Goal: Use online tool/utility: Utilize a website feature to perform a specific function

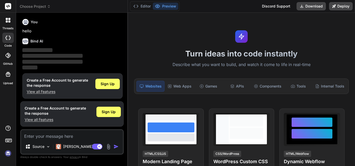
scroll to position [3, 0]
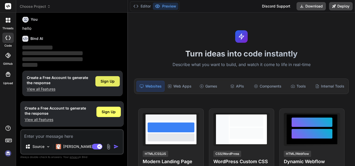
click at [108, 85] on div "Sign Up" at bounding box center [107, 81] width 24 height 10
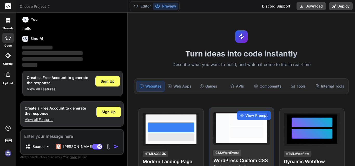
scroll to position [0, 0]
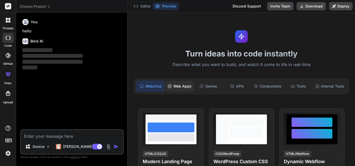
click at [180, 90] on div "Web Apps" at bounding box center [179, 86] width 28 height 11
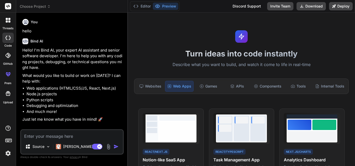
click at [75, 122] on p "Just let me know what you have in mind! 🚀" at bounding box center [72, 120] width 100 height 6
type textarea "x"
click at [66, 140] on div "Source Claude 4 S.. Agent Mode. When this toggle is activated, AI automatically…" at bounding box center [71, 142] width 103 height 25
click at [66, 137] on textarea at bounding box center [72, 134] width 102 height 9
paste textarea "mkdir frontend\src\components"
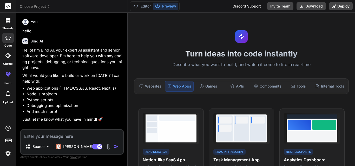
type textarea "mkdir frontend\src\components"
type textarea "x"
type textarea "mkdir frontend\src\components"
type textarea "x"
type textarea "mkdir frontend\src\component"
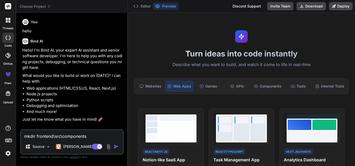
type textarea "x"
type textarea "mkdir frontend\src\componen"
type textarea "x"
type textarea "mkdir frontend\src\compone"
type textarea "x"
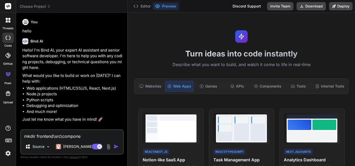
type textarea "mkdir frontend\src\compon"
type textarea "x"
type textarea "mkdir frontend\src\compo"
type textarea "x"
type textarea "mkdir frontend\src\comp"
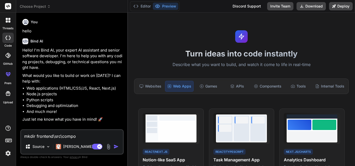
type textarea "x"
type textarea "mkdir frontend\src\com"
type textarea "x"
type textarea "mkdir frontend\src\co"
type textarea "x"
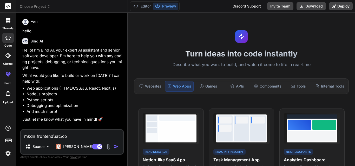
type textarea "mkdir frontend\src\c"
type textarea "x"
type textarea "mkdir frontend\src\"
type textarea "x"
type textarea "mkdir frontend\src"
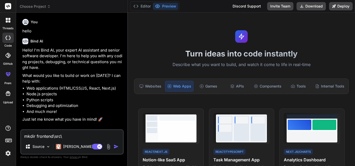
type textarea "x"
type textarea "mkdir frontend\sr"
type textarea "x"
type textarea "mkdir frontend\s"
type textarea "x"
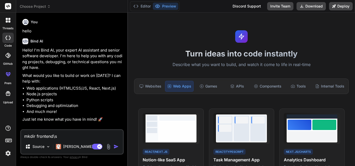
type textarea "mkdir frontend\"
type textarea "x"
type textarea "mkdir frontend"
type textarea "x"
type textarea "mkdir fronten"
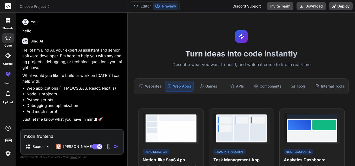
type textarea "x"
type textarea "mkdir fronte"
type textarea "x"
type textarea "mkdir front"
type textarea "x"
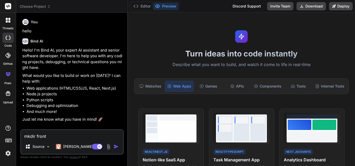
type textarea "mkdir fron"
type textarea "x"
type textarea "mkdir fro"
type textarea "x"
type textarea "mkdir fr"
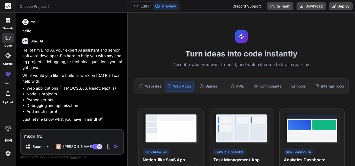
type textarea "x"
type textarea "mkdir f"
type textarea "x"
type textarea "mkdir"
type textarea "x"
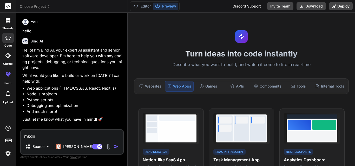
type textarea "mkdir"
type textarea "x"
type textarea "mkdi"
type textarea "x"
type textarea "mkd"
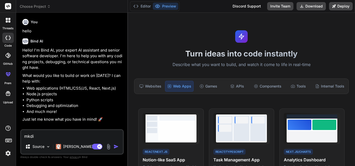
type textarea "x"
type textarea "mk"
type textarea "x"
type textarea "m"
type textarea "x"
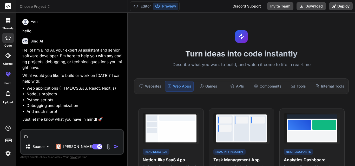
type textarea "x"
click at [67, 137] on textarea at bounding box center [72, 134] width 102 height 9
paste textarea "Loremipsumd : Sita con adipiscinge sed Doeius Temp (incidid, UTL ETDO) + Magna …"
type textarea "Loremipsumd : Sita con adipiscinge sed Doeius Temp (incidid, UTL ETDO) + Magna …"
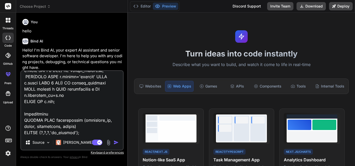
type textarea "x"
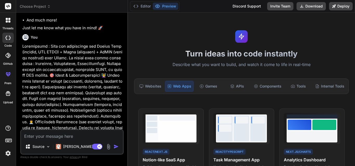
scroll to position [107, 0]
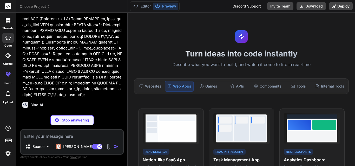
scroll to position [757, 0]
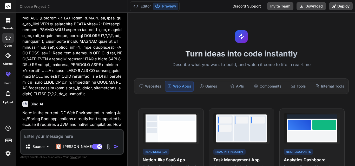
type textarea "x"
click at [96, 119] on p "Note: In the current IDE Web Environment, running Java/Spring Boot applications…" at bounding box center [72, 124] width 100 height 29
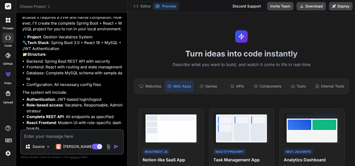
scroll to position [887, 0]
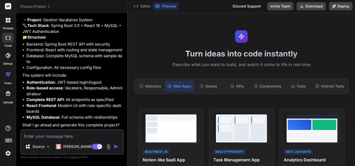
click at [64, 107] on li "React Frontend : Modern UI with role-specific dashboards" at bounding box center [74, 109] width 96 height 12
click at [63, 112] on li "React Frontend : Modern UI with role-specific dashboards" at bounding box center [74, 109] width 96 height 12
click at [110, 114] on li "React Frontend : Modern UI with role-specific dashboards" at bounding box center [74, 109] width 96 height 12
click at [58, 135] on textarea at bounding box center [72, 134] width 102 height 9
type textarea "y"
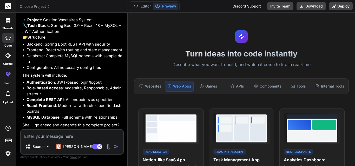
type textarea "x"
type textarea "ye"
type textarea "x"
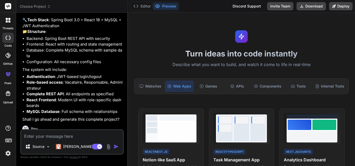
scroll to position [941, 0]
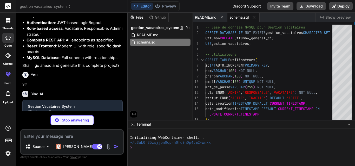
type textarea "x"
type textarea "<plugins> <plugin> <groupId>org.springframework.boot</groupId> <artifactId>spri…"
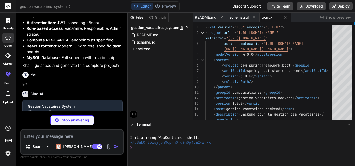
type textarea "x"
type textarea "app.jwtSecret=gestionVacatairesSecretKey2024 app.jwtExpirationMs=86400000 # Con…"
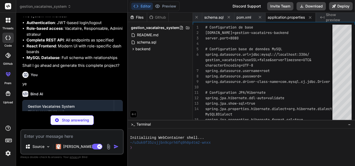
type textarea "x"
type textarea "[DOMAIN_NAME](GestionVacatairesApplication.class, args); } }"
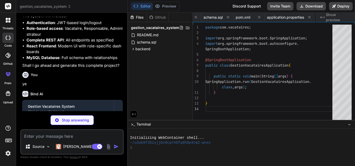
scroll to position [0, 78]
type textarea "x"
type textarea "matieres = matieres; } }"
type textarea "x"
type textarea "public void setVacataires(List<Utilisateur> vacataires) { this.vacataires = vac…"
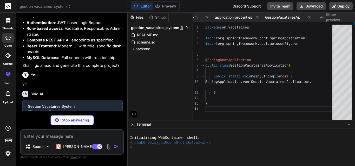
scroll to position [0, 150]
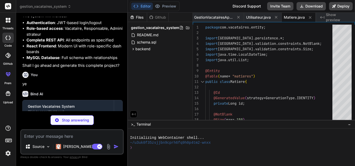
type textarea "x"
type textarea "dateModification) { this.dateModification = dateModification; } }"
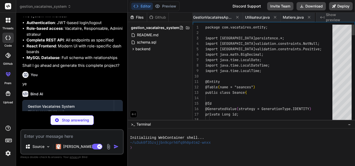
scroll to position [0, 184]
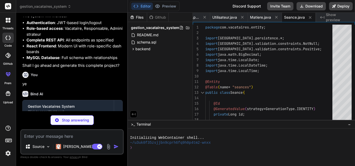
type textarea "x"
type textarea "dateAction = dateAction; } }"
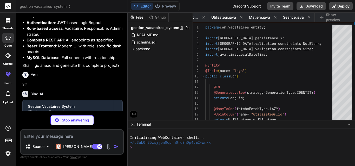
scroll to position [0, 257]
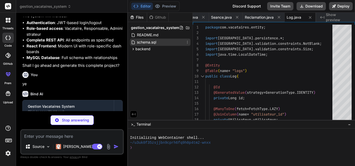
type textarea "x"
type textarea "("prenom") String prenom, @Param("email") String email); }"
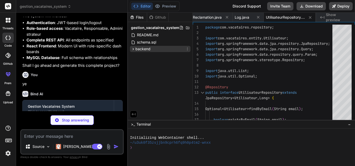
click at [133, 50] on icon at bounding box center [133, 49] width 1 height 2
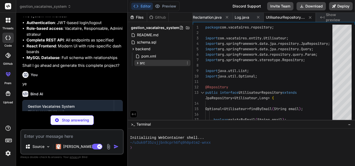
click at [136, 63] on icon at bounding box center [137, 63] width 4 height 4
type textarea "x"
type textarea "@Query("SELECT m FROM Matiere m JOIN m.vacataires v WHERE [DOMAIN_NAME] = :vaca…"
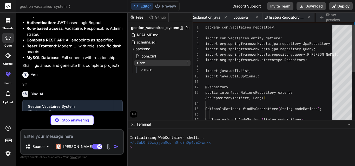
scroll to position [0, 361]
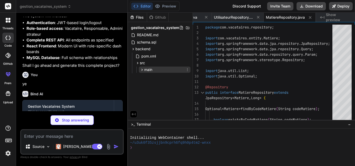
click at [141, 70] on icon at bounding box center [142, 70] width 4 height 4
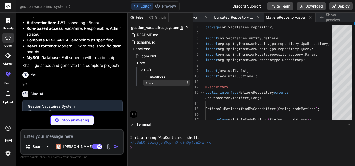
click at [147, 83] on icon at bounding box center [146, 83] width 4 height 4
click at [151, 88] on icon at bounding box center [151, 89] width 4 height 4
click at [157, 95] on icon at bounding box center [155, 96] width 4 height 4
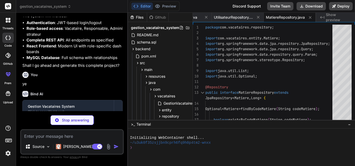
type textarea "x"
type textarea "@Query("SELECT s FROM Seance s WHERE [DOMAIN_NAME] = :matiereId") List<Seance> …"
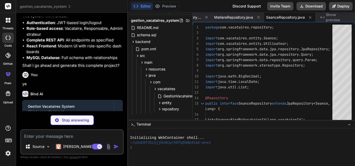
scroll to position [15, 0]
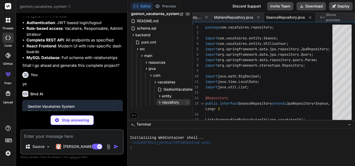
type textarea "x"
type textarea "List<Reclamation> findAllOrderByDateCreationDesc(); }"
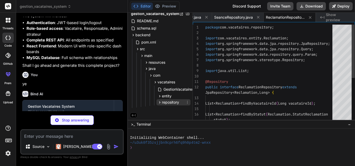
click at [160, 102] on icon at bounding box center [159, 103] width 1 height 2
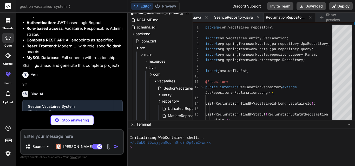
type textarea "x"
type textarea "}"
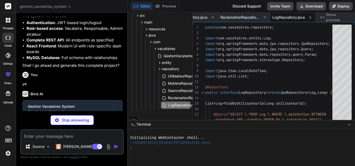
scroll to position [52, 0]
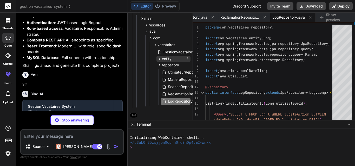
click at [159, 58] on icon at bounding box center [159, 59] width 1 height 2
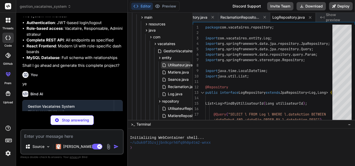
type textarea "x"
click at [166, 68] on div "Utilisateur.java" at bounding box center [177, 65] width 31 height 6
type textarea "matieres = matieres; } }"
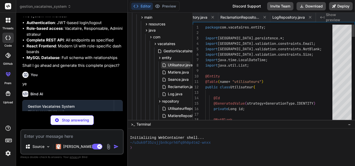
scroll to position [0, 201]
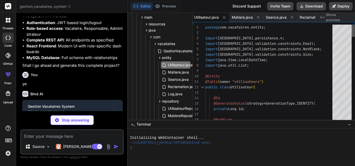
type textarea "x"
type textarea "}"
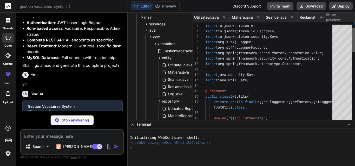
scroll to position [0, 545]
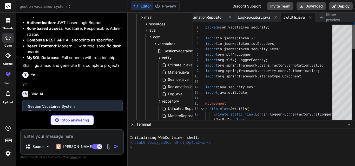
click at [354, 25] on div at bounding box center [352, 37] width 3 height 24
click at [146, 33] on div "java" at bounding box center [166, 30] width 47 height 6
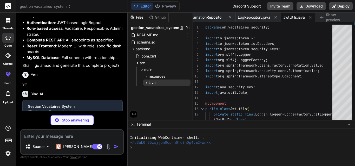
type textarea "x"
type textarea "return Objects.equals(id, [DOMAIN_NAME]); } }"
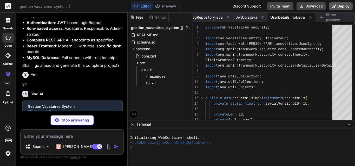
type textarea "x"
type textarea "}"
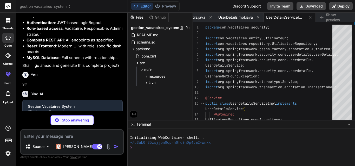
type textarea "x"
type textarea "return headerAuth.substring(7); } return null; } }"
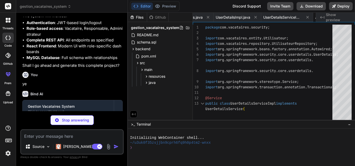
scroll to position [0, 692]
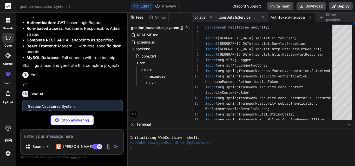
type textarea "x"
type textarea "body.put("path", request.getServletPath()); final ObjectMapper mapper = new Obj…"
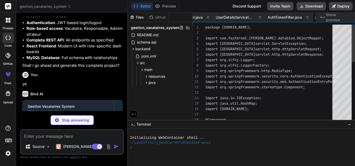
scroll to position [0, 744]
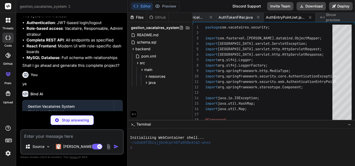
type textarea "x"
type textarea "UrlBasedCorsConfigurationSource(); source.registerCorsConfiguration("/**", conf…"
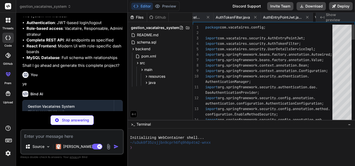
scroll to position [0, 796]
type textarea "x"
type textarea "return password; } public void setPassword(String password) { this.password = p…"
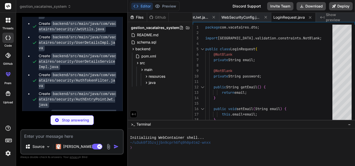
scroll to position [1272, 0]
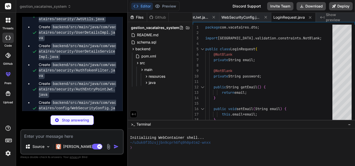
type textarea "x"
type textarea "return role; } public void setRole(String role) { this.role = role; } }"
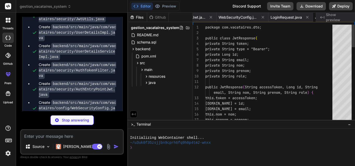
scroll to position [0, 885]
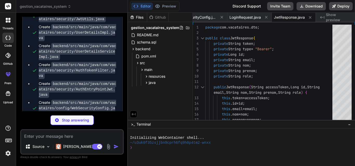
type textarea "x"
type textarea "public String getLieu() { return lieu; } public void setLieu(String lieu) { thi…"
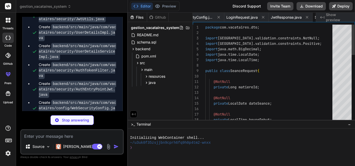
scroll to position [0, 933]
type textarea "x"
type textarea "public void setCommentaire(String commentaire) { this.commentaire = commentaire…"
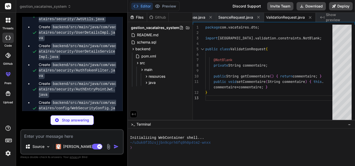
type textarea "x"
type textarea "return ResponseEntity.ok().body("{\"message\": \"Déconnexion réussie\"}"); } }"
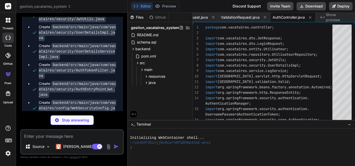
type textarea "x"
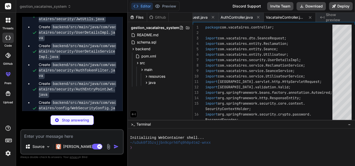
type textarea "x"
type textarea "getReleveVacataire(vacataireId, mois, [PERSON_NAME])); } }"
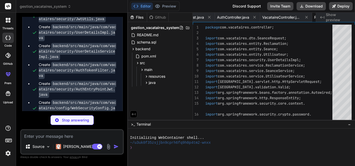
type textarea "x"
type textarea "// Statistiques système @GetMapping("/statistiques") public ResponseEntity<?> g…"
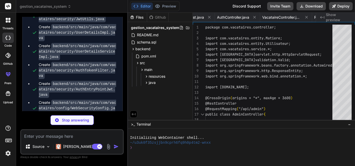
scroll to position [0, 1183]
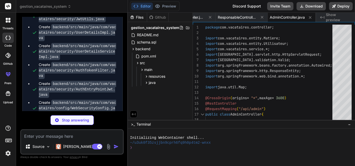
type textarea "x"
type textarea "return "Mot de passe changé avec succès"; } }"
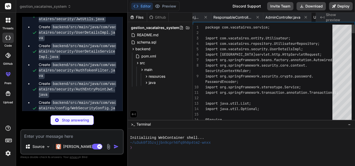
scroll to position [0, 1234]
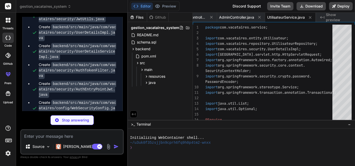
type textarea "x"
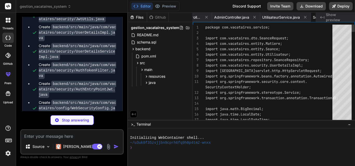
scroll to position [0, 1280]
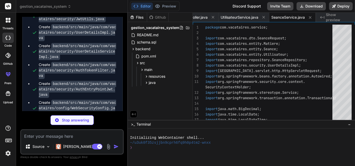
type textarea "x"
type textarea "request.getRemoteAddr()); } public List<Matiere> getMatieresByVacataire(Long va…"
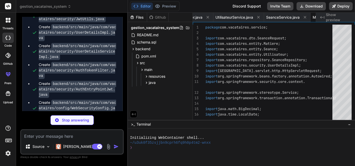
type textarea "x"
type textarea "}"
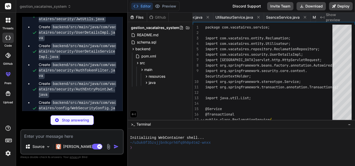
scroll to position [0, 1379]
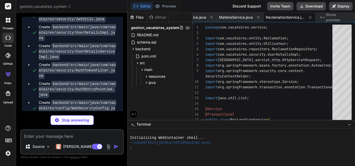
type textarea "x"
type textarea "} public List<Log> getAllLogs() { return logRepository.findAllOrderByDateAction…"
type textarea "x"
type textarea "// Implémentation à faire return 0.0; } }"
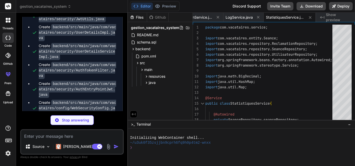
type textarea "x"
type textarea "}"
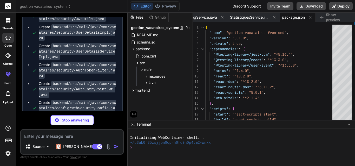
type textarea "x"
type textarea "<div id="root"></div> </body> </html>"
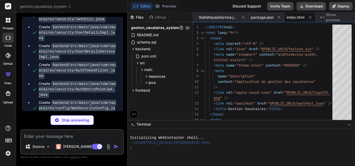
type textarea "x"
type textarea "<BrowserRouter> <App /> </BrowserRouter> </React.StrictMode> );"
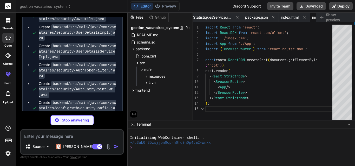
scroll to position [0, 1570]
type textarea "x"
type textarea "font-size: 24px; cursor: pointer; color: #666; }"
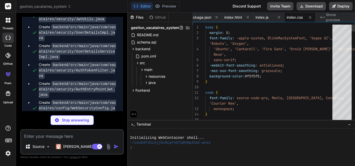
type textarea "x"
type textarea "border: none; font-size: 24px; cursor: pointer; color: #666; }"
type textarea "x"
type textarea "return ( <AuthProvider> <AppContent /> </AuthProvider> ); } export default App;"
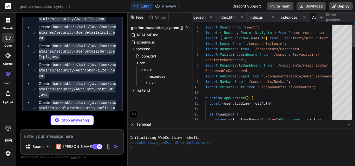
scroll to position [0, 1632]
type textarea "x"
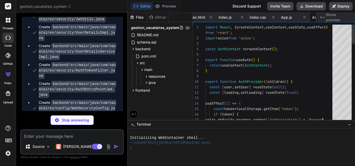
scroll to position [0, 1670]
type textarea "x"
type textarea "vac123</p> </div> </div> </div> ); } export default Login;"
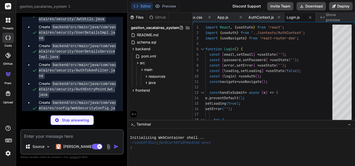
type textarea "x"
type textarea "</div> </nav> ); } export default Navbar;"
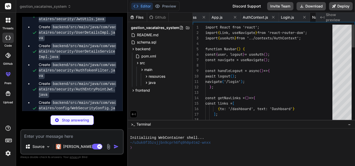
scroll to position [0, 1733]
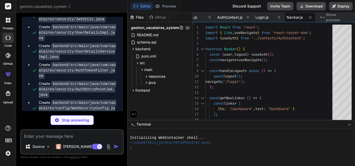
type textarea "x"
type textarea "} export default PrivateRoute;"
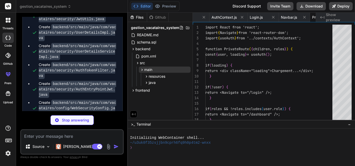
scroll to position [0, 1771]
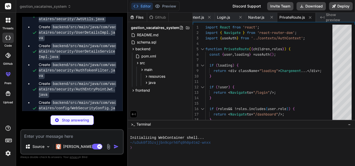
click at [98, 132] on code "backend/src/main/java/com/vacataires/dto/JwtResponse.java" at bounding box center [77, 138] width 77 height 12
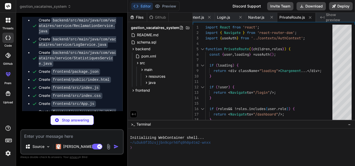
scroll to position [1553, 0]
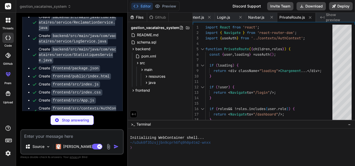
type textarea "x"
type textarea "); } export default Dashboard;"
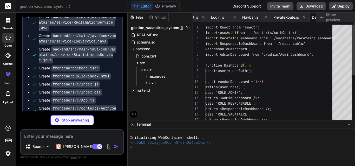
scroll to position [0, 1807]
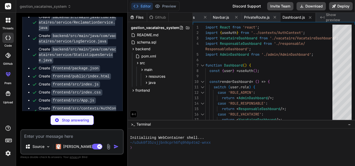
type textarea "x"
type textarea "Nouvelle réclamation </button> </div> </div> </> ); } export default VacataireD…"
type textarea "x"
type textarea "} export default SeancesList;"
type textarea "x"
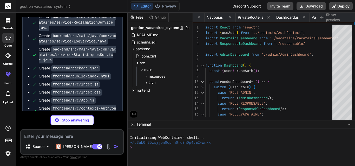
type textarea "x"
type textarea "</button> </div> </form> </div> </div> ); } export default Profil;"
type textarea "x"
type textarea "} export default ResponsableDashboard;"
type textarea "x"
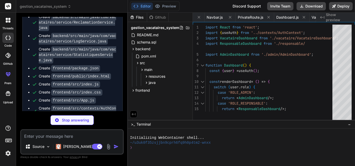
scroll to position [0, 2072]
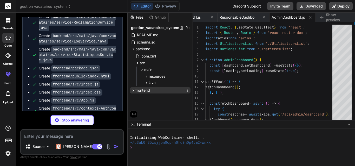
click at [133, 89] on icon at bounding box center [133, 91] width 4 height 4
type textarea "x"
type textarea "function getStatutBadge(statut) { const badges = { 'ACTIF': 'badge-success', 'I…"
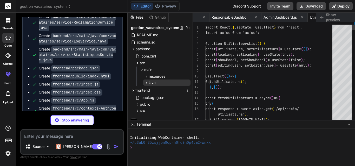
scroll to position [0, 2114]
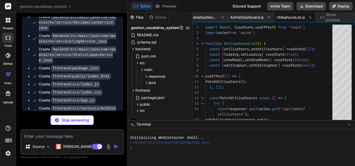
drag, startPoint x: 191, startPoint y: 82, endPoint x: 192, endPoint y: 105, distance: 23.4
click at [192, 105] on div "Files Github gestion_vacataires_system README.md schema.sql backend pom.xml src…" at bounding box center [160, 66] width 65 height 107
drag, startPoint x: 192, startPoint y: 105, endPoint x: 191, endPoint y: 118, distance: 13.5
click at [191, 118] on div "Files Github gestion_vacataires_system README.md schema.sql backend pom.xml src…" at bounding box center [160, 66] width 65 height 107
click at [139, 104] on icon at bounding box center [137, 105] width 4 height 4
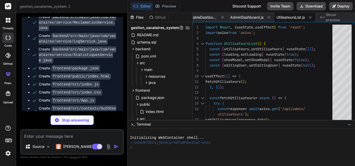
scroll to position [15, 0]
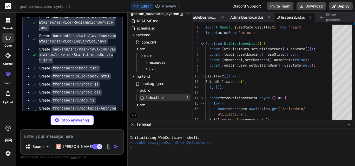
type textarea "x"
click at [146, 96] on span "index.html" at bounding box center [154, 98] width 19 height 6
type textarea "<div id="root"></div> </body> </html>"
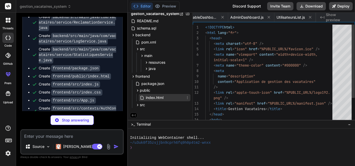
scroll to position [0, 1630]
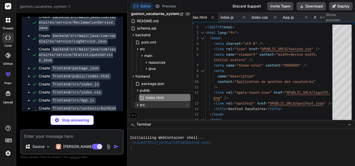
click at [138, 104] on icon at bounding box center [137, 105] width 1 height 2
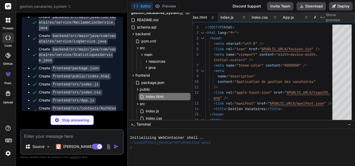
click at [192, 85] on div "Files Github gestion_vacataires_system README.md schema.sql backend pom.xml src…" at bounding box center [160, 66] width 65 height 107
type textarea "x"
type textarea "</form> </div> </div> ); } export default MatieresList;"
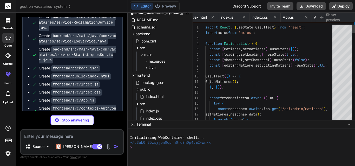
scroll to position [0, 2152]
drag, startPoint x: 192, startPoint y: 85, endPoint x: 192, endPoint y: 95, distance: 9.6
click at [192, 95] on div "Files Github gestion_vacataires_system README.md schema.sql backend pom.xml src…" at bounding box center [160, 66] width 65 height 107
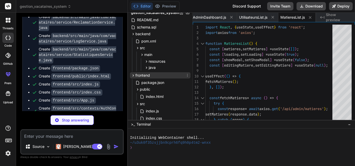
click at [132, 77] on icon at bounding box center [133, 75] width 4 height 4
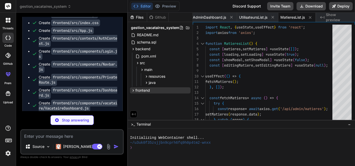
scroll to position [1601, 0]
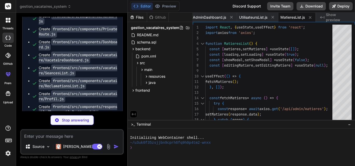
click at [85, 37] on div "Create frontend/src/components/PrivateRoute.js" at bounding box center [78, 31] width 78 height 10
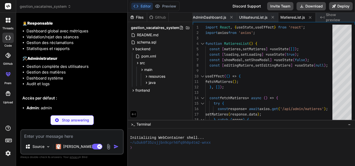
scroll to position [2092, 0]
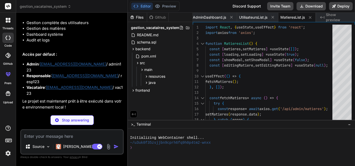
type textarea "x"
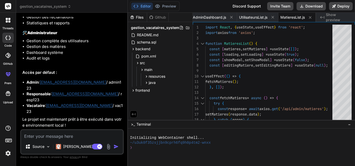
scroll to position [2101, 0]
click at [55, 139] on textarea at bounding box center [72, 134] width 102 height 9
click at [74, 134] on textarea at bounding box center [72, 134] width 102 height 9
click at [68, 137] on textarea at bounding box center [72, 134] width 102 height 9
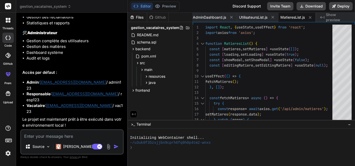
type textarea "r"
type textarea "x"
type textarea "ru"
type textarea "x"
type textarea "run"
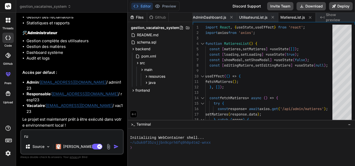
type textarea "x"
type textarea "run"
type textarea "x"
type textarea "run i"
type textarea "x"
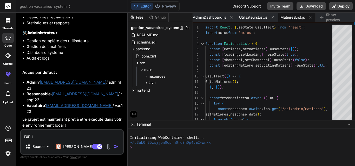
type textarea "run it"
type textarea "x"
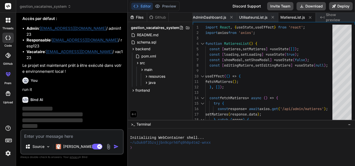
scroll to position [2155, 0]
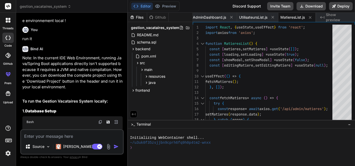
click at [75, 52] on div "Bind AI" at bounding box center [72, 49] width 100 height 6
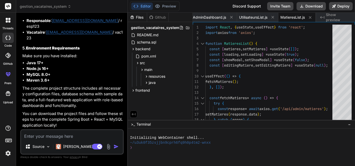
scroll to position [2481, 0]
click at [314, 4] on button "Download" at bounding box center [310, 6] width 29 height 8
click at [207, 8] on div "Editor Preview Disabled until preview for your project is generated Discord Sup…" at bounding box center [241, 6] width 227 height 13
type textarea "x"
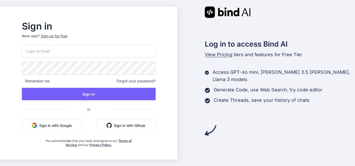
click at [78, 129] on button "Sign in with Google" at bounding box center [52, 125] width 60 height 12
